Goal: Information Seeking & Learning: Check status

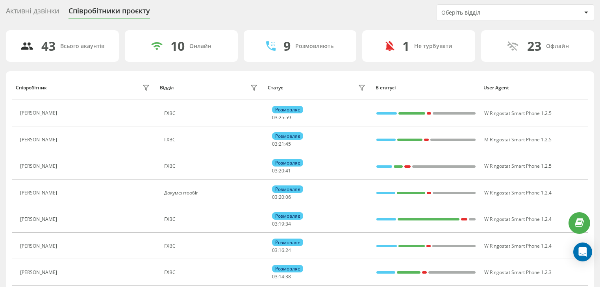
click at [461, 15] on div "Оберіть відділ" at bounding box center [489, 12] width 94 height 7
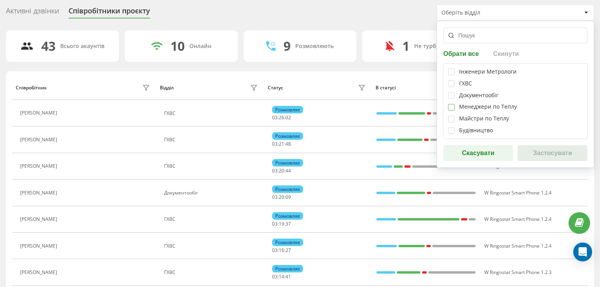
drag, startPoint x: 450, startPoint y: 106, endPoint x: 455, endPoint y: 112, distance: 7.9
click at [450, 104] on label at bounding box center [451, 104] width 7 height 0
checkbox input "true"
click at [537, 148] on button "Застосувати" at bounding box center [553, 153] width 70 height 16
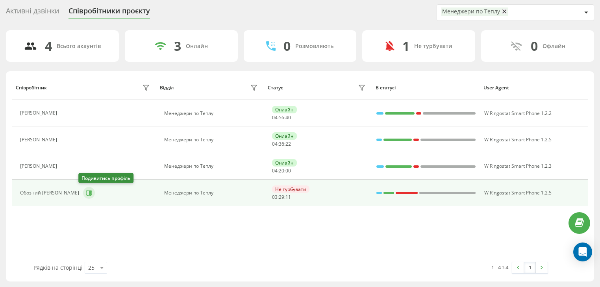
click at [89, 193] on button at bounding box center [89, 193] width 12 height 12
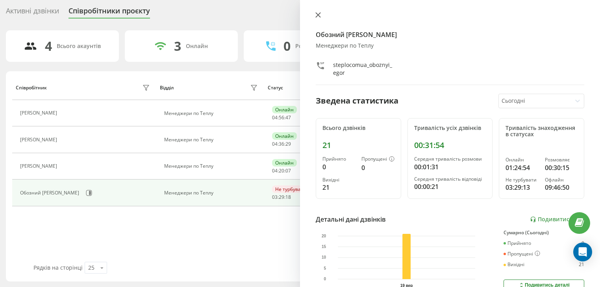
click at [317, 13] on icon at bounding box center [318, 15] width 5 height 5
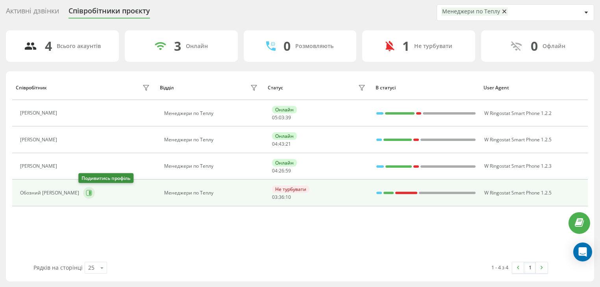
click at [87, 187] on button at bounding box center [89, 193] width 12 height 12
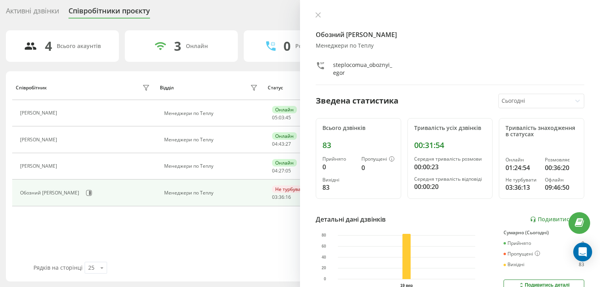
click at [315, 12] on icon at bounding box center [318, 15] width 6 height 6
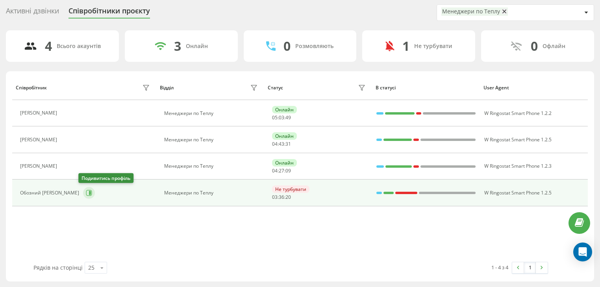
click at [86, 190] on icon at bounding box center [89, 193] width 6 height 6
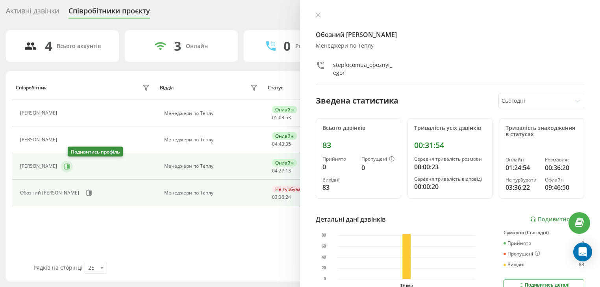
click at [69, 164] on icon at bounding box center [68, 166] width 2 height 4
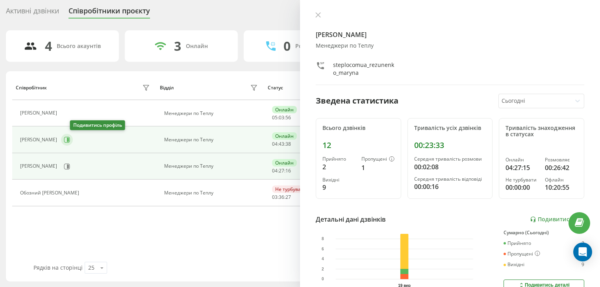
click at [70, 141] on icon at bounding box center [67, 140] width 6 height 6
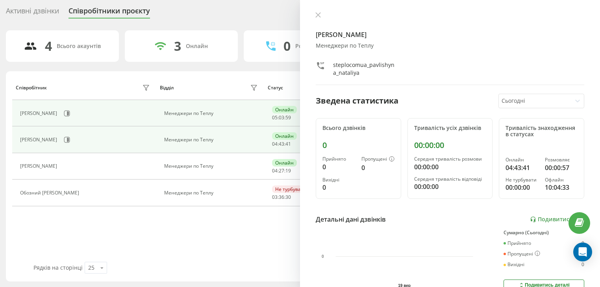
click at [71, 119] on td "[PERSON_NAME]" at bounding box center [84, 113] width 144 height 26
click at [72, 113] on button at bounding box center [67, 114] width 12 height 12
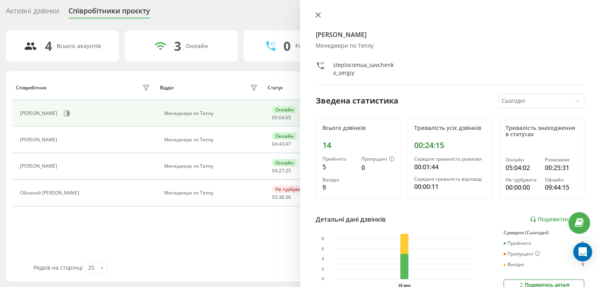
click at [321, 16] on icon at bounding box center [318, 15] width 6 height 6
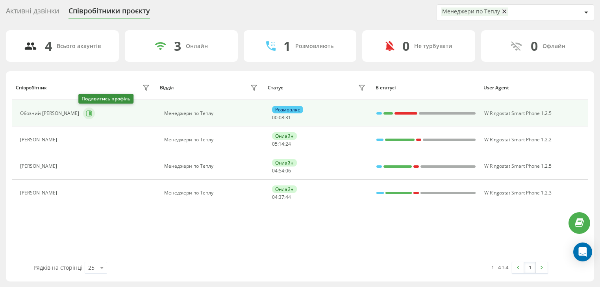
click at [86, 112] on icon at bounding box center [89, 113] width 6 height 6
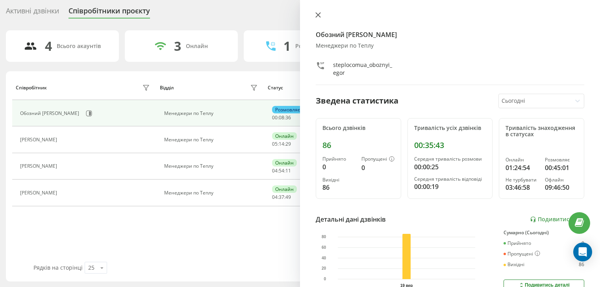
click at [315, 14] on icon at bounding box center [318, 15] width 6 height 6
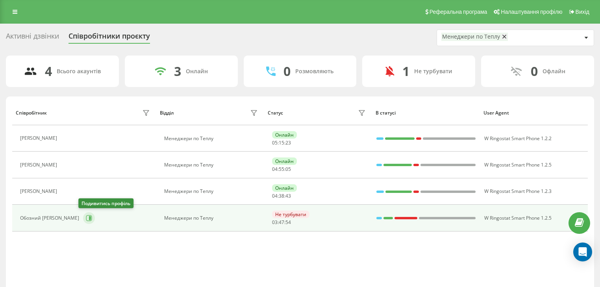
click at [83, 219] on button at bounding box center [89, 218] width 12 height 12
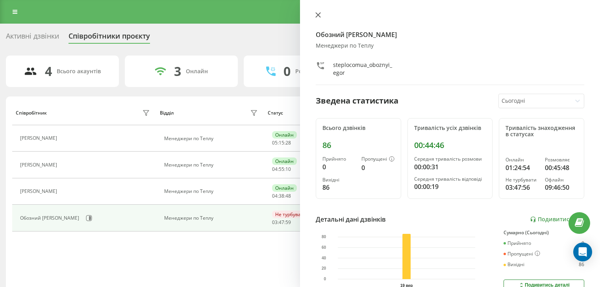
click at [319, 15] on icon at bounding box center [318, 15] width 6 height 6
